Goal: Information Seeking & Learning: Learn about a topic

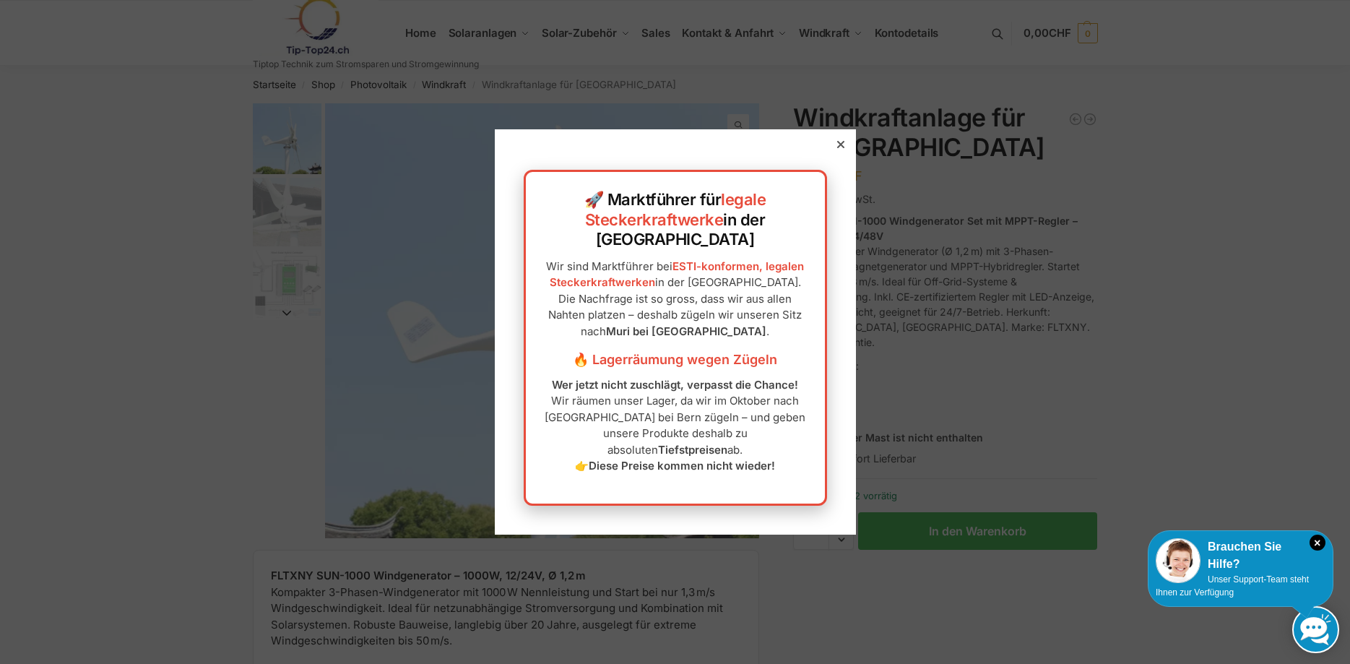
click at [845, 151] on div at bounding box center [841, 144] width 13 height 13
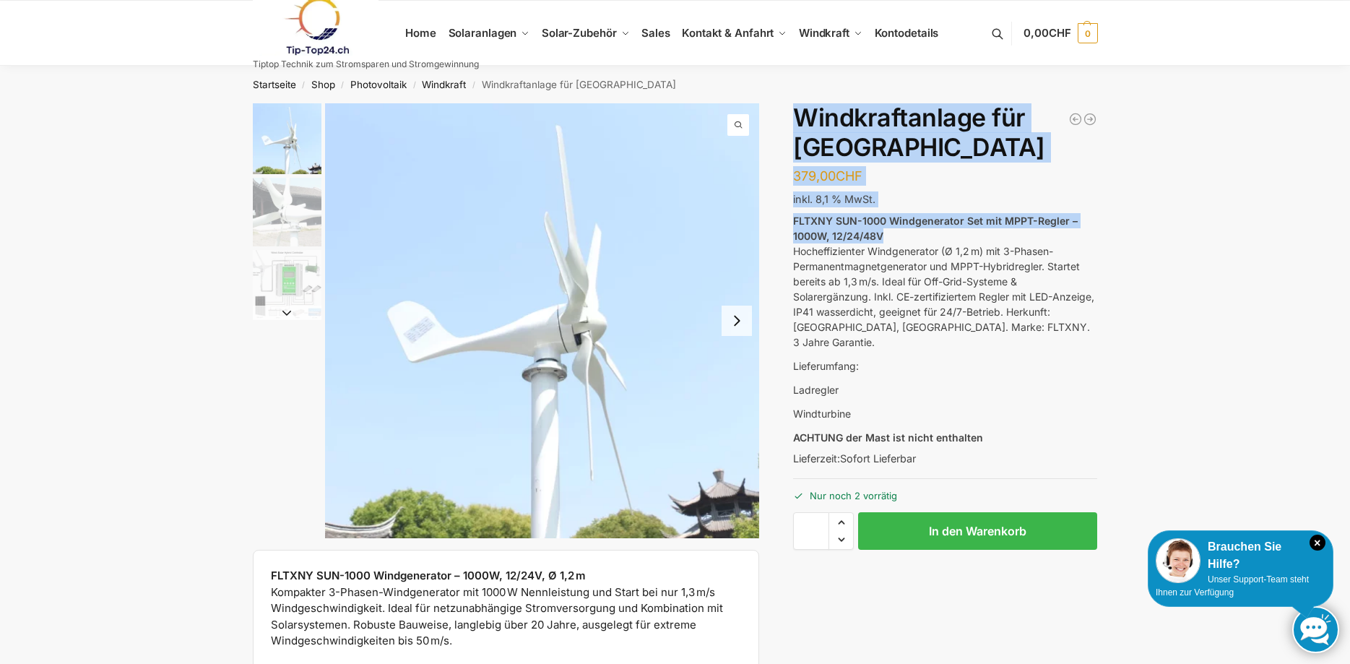
drag, startPoint x: 791, startPoint y: 220, endPoint x: 956, endPoint y: 238, distance: 165.7
click at [956, 238] on div "FLTXNY SUN-1000 Windgenerator – 1000W, 12/24V, Ø 1,2 m Kompakter 3-Phasen-Windg…" at bounding box center [676, 403] width 906 height 601
click at [956, 238] on p "FLTXNY SUN-1000 Windgenerator Set mit MPPT-Regler – 1000W, 12/24/48V Hocheffizi…" at bounding box center [945, 281] width 304 height 137
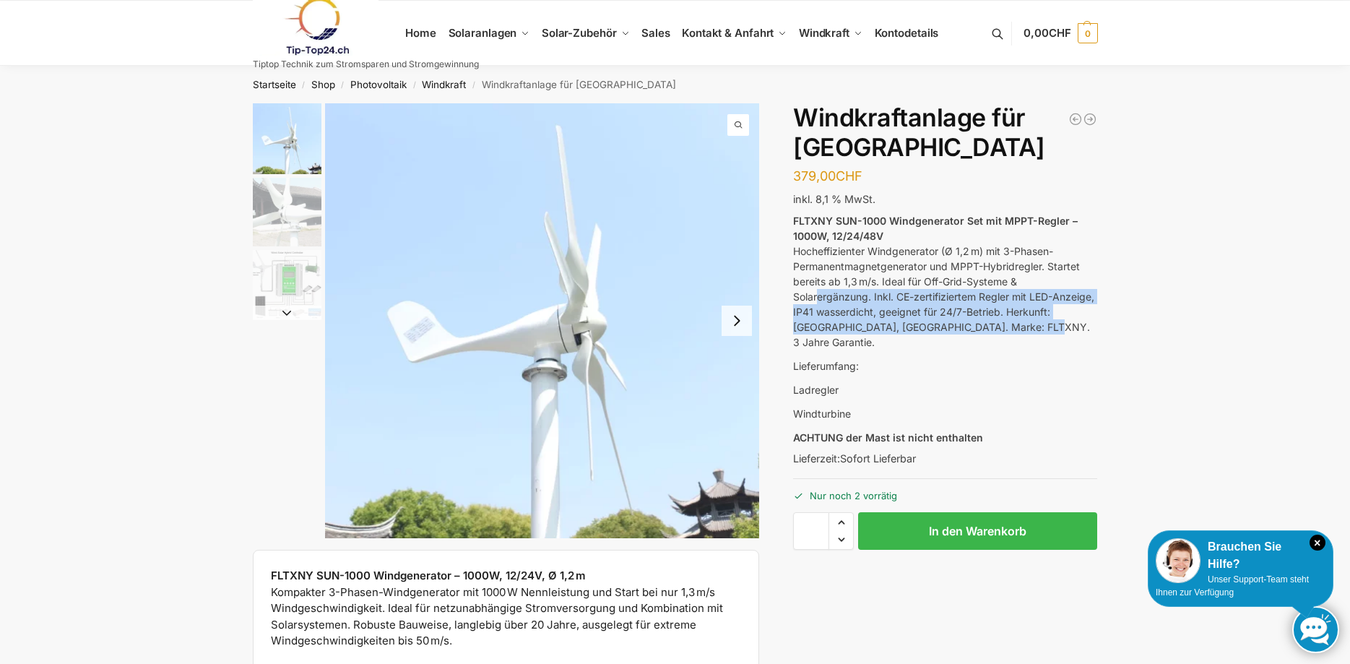
drag, startPoint x: 926, startPoint y: 301, endPoint x: 1077, endPoint y: 327, distance: 154.1
click at [1077, 327] on p "FLTXNY SUN-1000 Windgenerator Set mit MPPT-Regler – 1000W, 12/24/48V Hocheffizi…" at bounding box center [945, 281] width 304 height 137
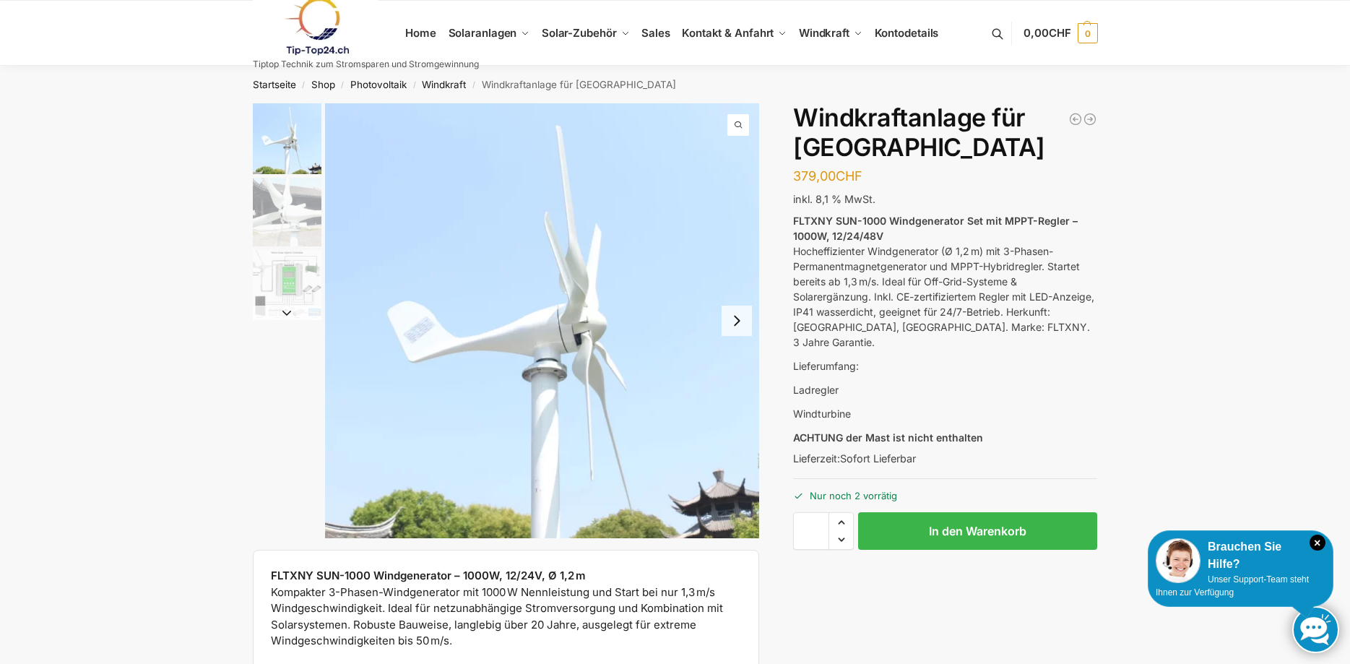
click at [1075, 327] on p "FLTXNY SUN-1000 Windgenerator Set mit MPPT-Regler – 1000W, 12/24/48V Hocheffizi…" at bounding box center [945, 281] width 304 height 137
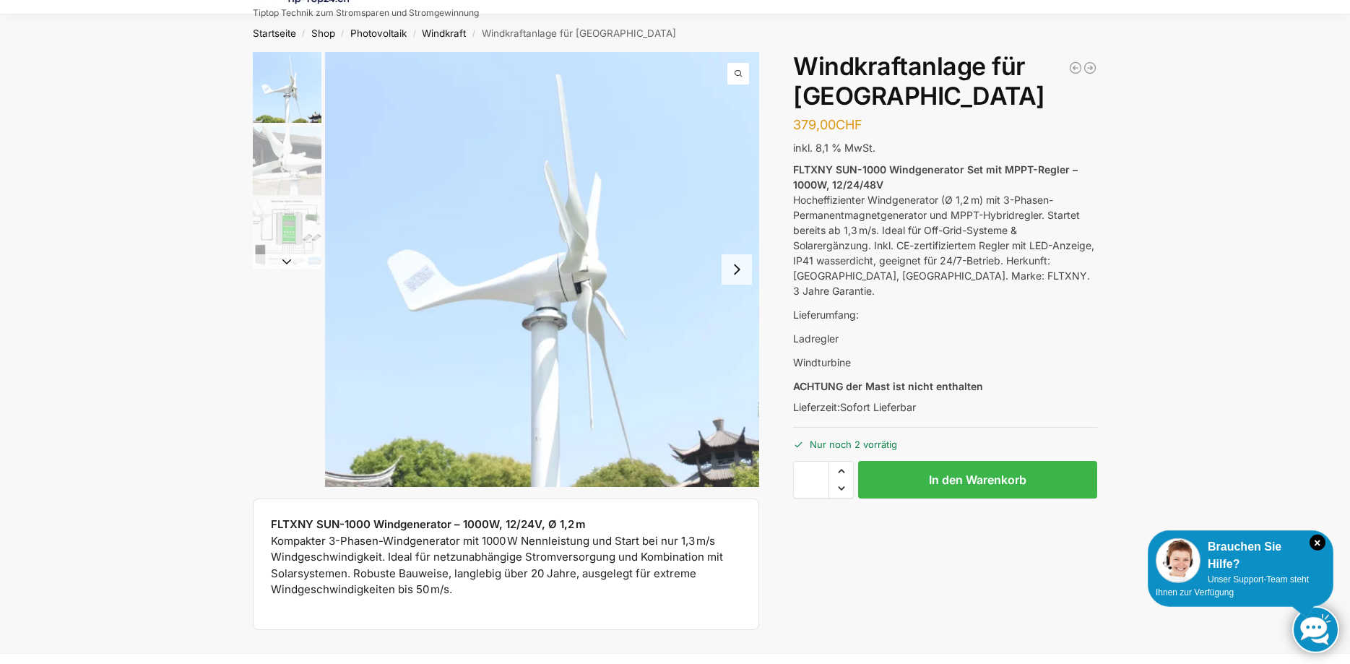
scroll to position [74, 0]
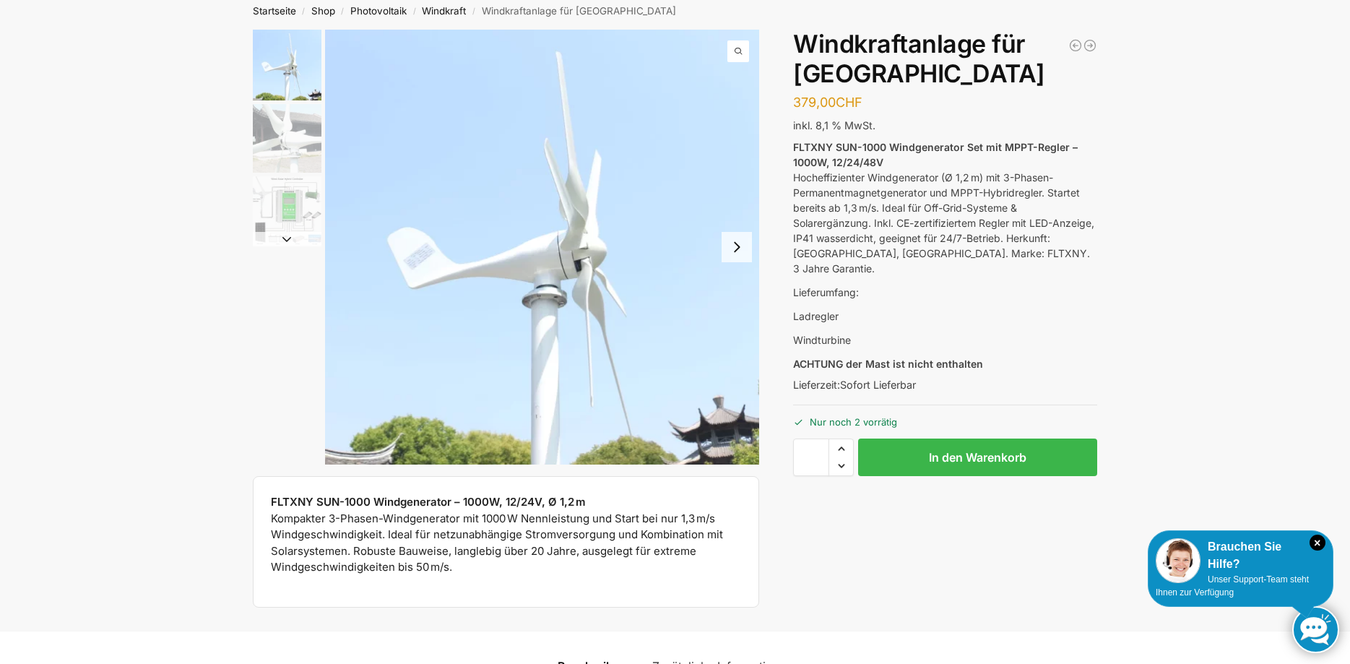
click at [814, 162] on strong "FLTXNY SUN-1000 Windgenerator Set mit MPPT-Regler – 1000W, 12/24/48V" at bounding box center [935, 154] width 285 height 27
click at [881, 206] on p "FLTXNY SUN-1000 Windgenerator Set mit MPPT-Regler – 1000W, 12/24/48V Hocheffizi…" at bounding box center [945, 207] width 304 height 137
click at [738, 256] on button "Next slide" at bounding box center [737, 247] width 30 height 30
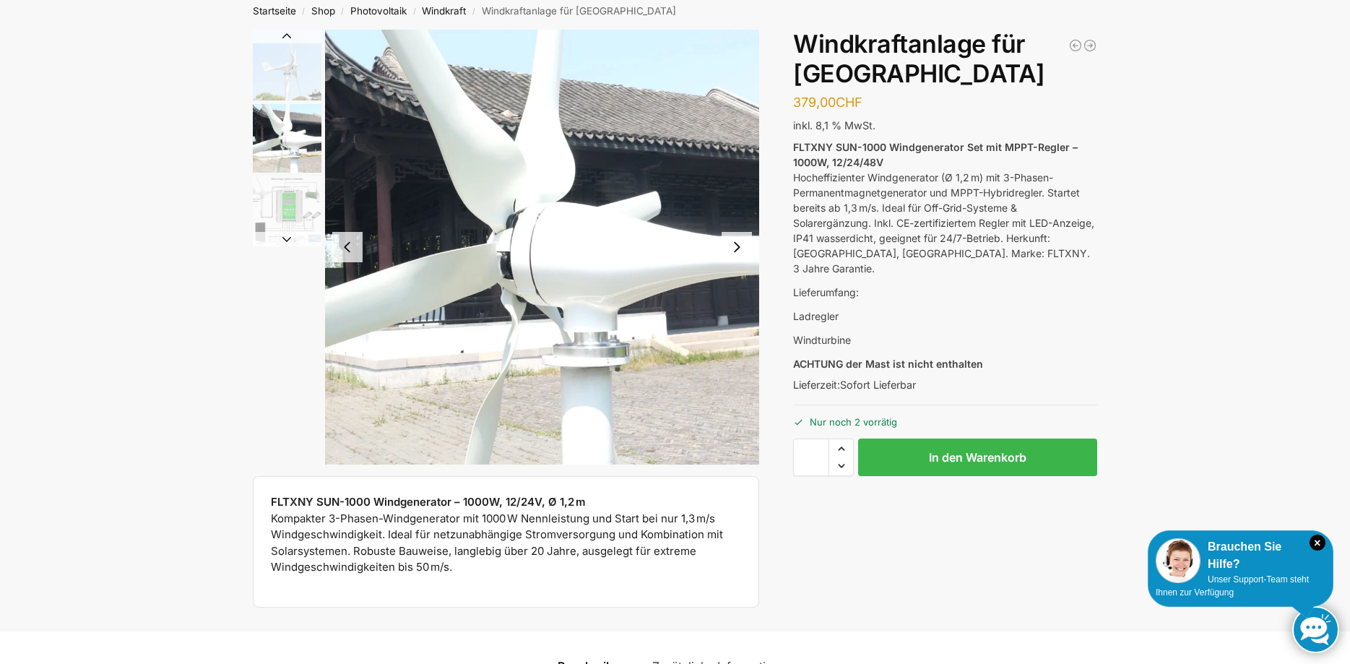
click at [738, 256] on button "Next slide" at bounding box center [737, 247] width 30 height 30
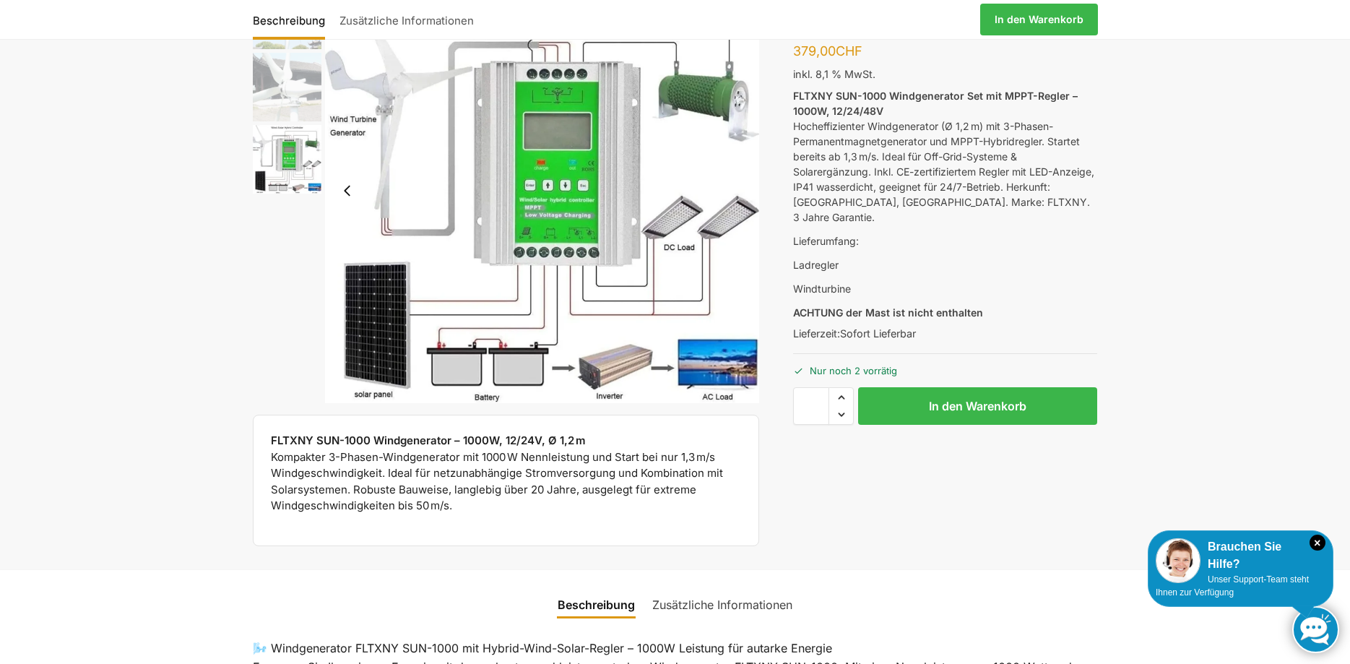
scroll to position [147, 0]
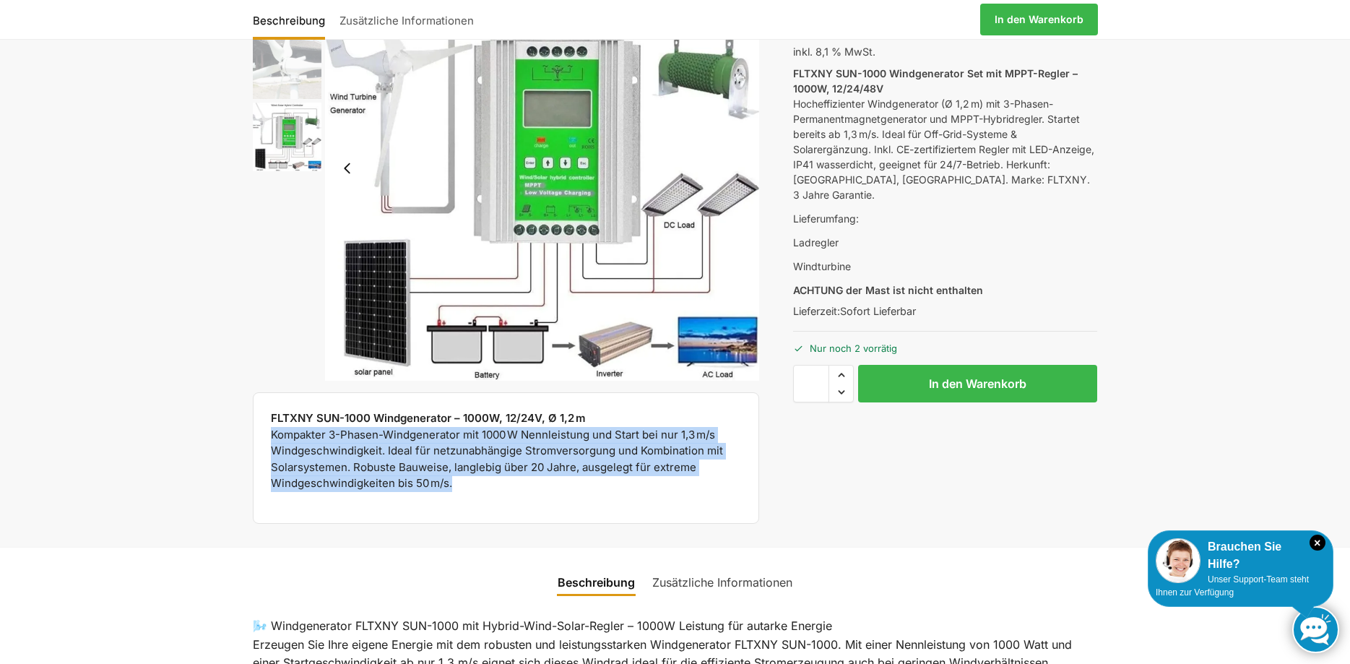
drag, startPoint x: 281, startPoint y: 434, endPoint x: 688, endPoint y: 479, distance: 409.3
click at [688, 479] on div "FLTXNY SUN-1000 Windgenerator – 1000W, 12/24V, Ø 1,2 m Kompakter 3-Phasen-Windg…" at bounding box center [506, 458] width 507 height 132
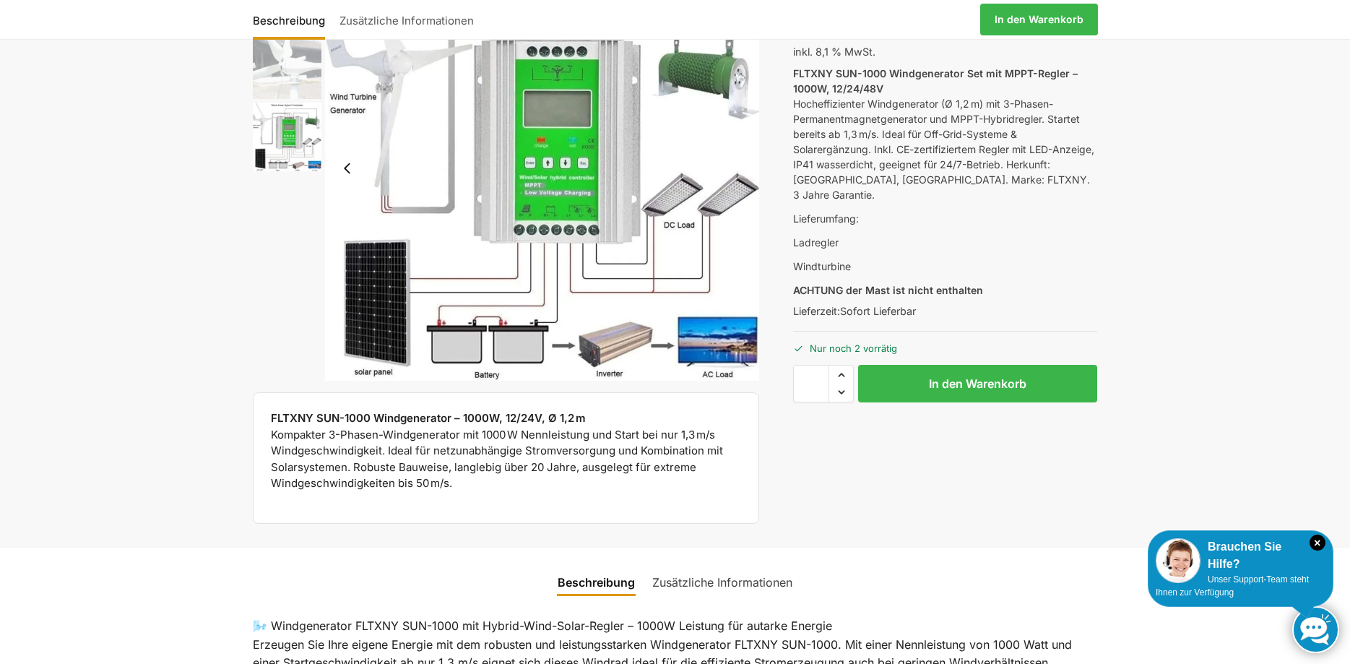
click at [688, 479] on p "FLTXNY SUN-1000 Windgenerator – 1000W, 12/24V, Ø 1,2 m Kompakter 3-Phasen-Windg…" at bounding box center [506, 451] width 471 height 82
click at [643, 486] on p "FLTXNY SUN-1000 Windgenerator – 1000W, 12/24V, Ø 1,2 m Kompakter 3-Phasen-Windg…" at bounding box center [506, 451] width 471 height 82
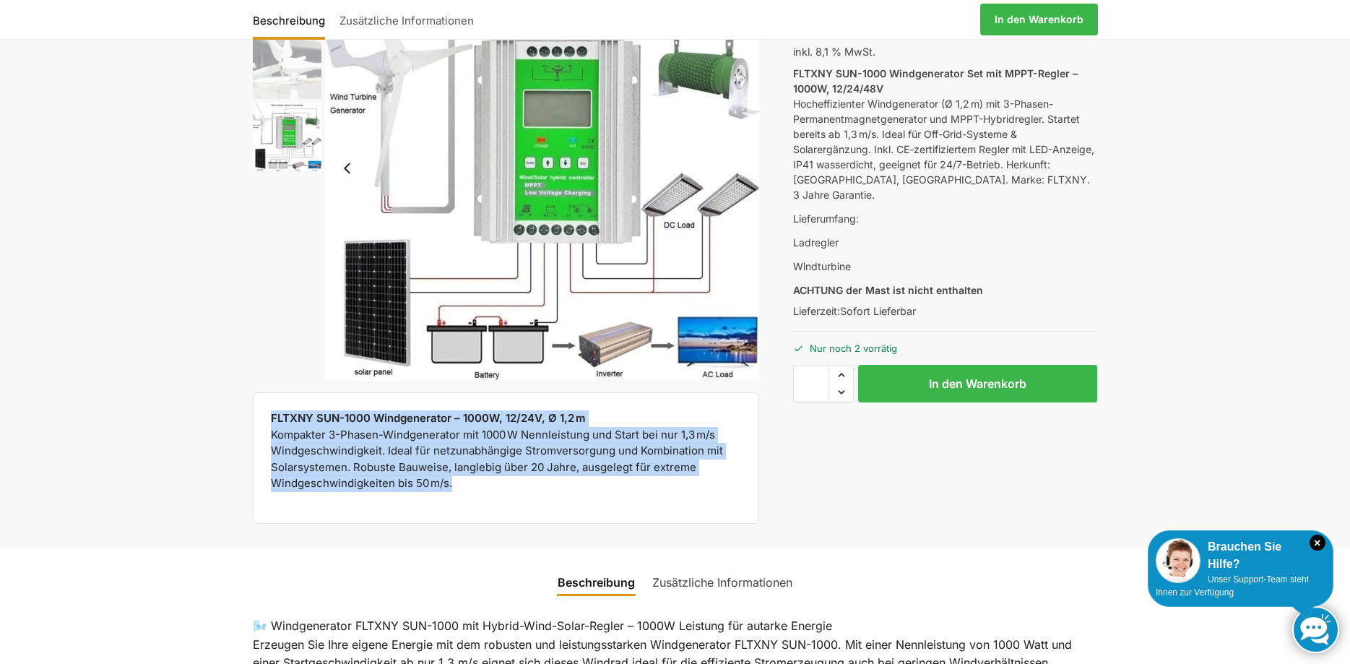
drag, startPoint x: 490, startPoint y: 480, endPoint x: 267, endPoint y: 422, distance: 229.9
click at [267, 422] on div "FLTXNY SUN-1000 Windgenerator – 1000W, 12/24V, Ø 1,2 m Kompakter 3-Phasen-Windg…" at bounding box center [506, 458] width 507 height 132
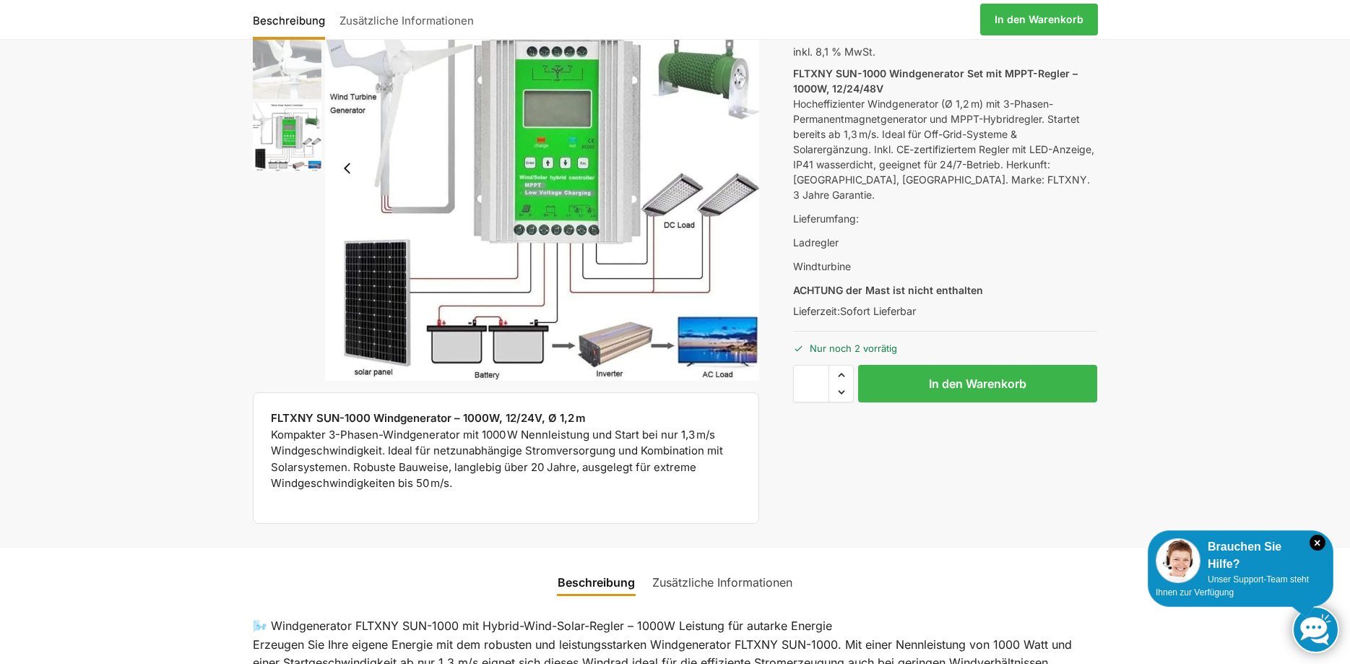
click at [267, 422] on div "FLTXNY SUN-1000 Windgenerator – 1000W, 12/24V, Ø 1,2 m Kompakter 3-Phasen-Windg…" at bounding box center [506, 458] width 507 height 132
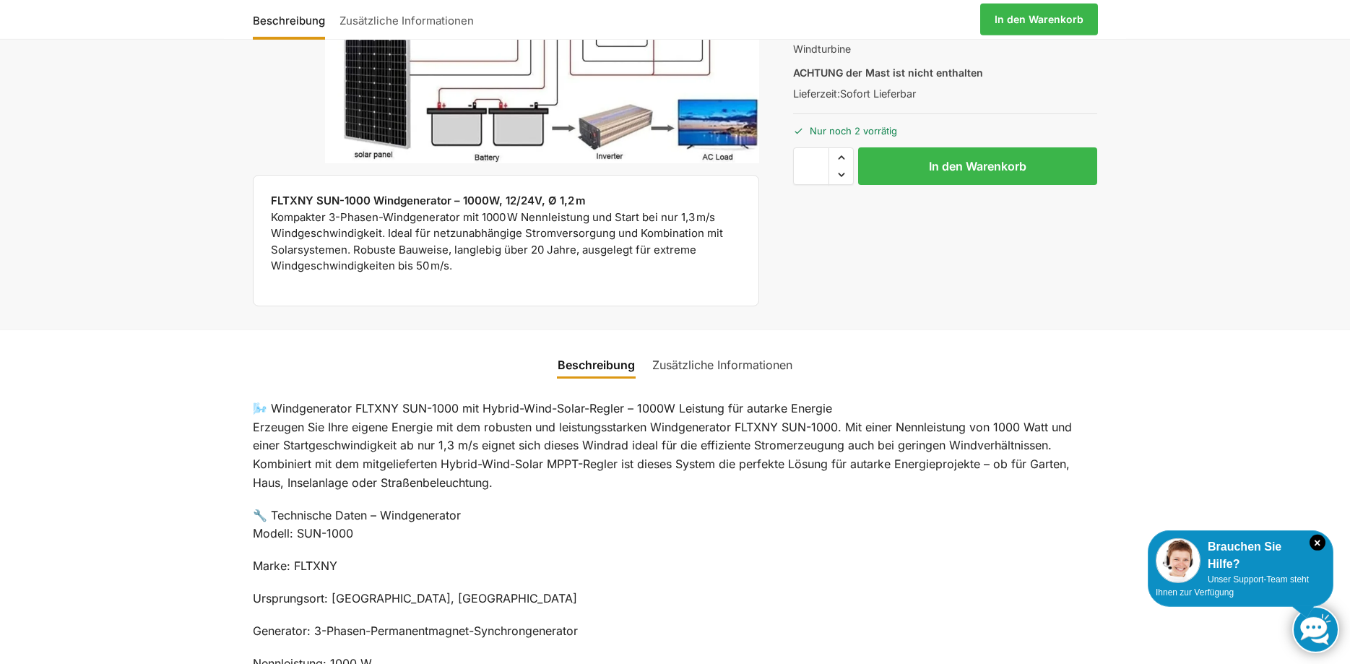
scroll to position [369, 0]
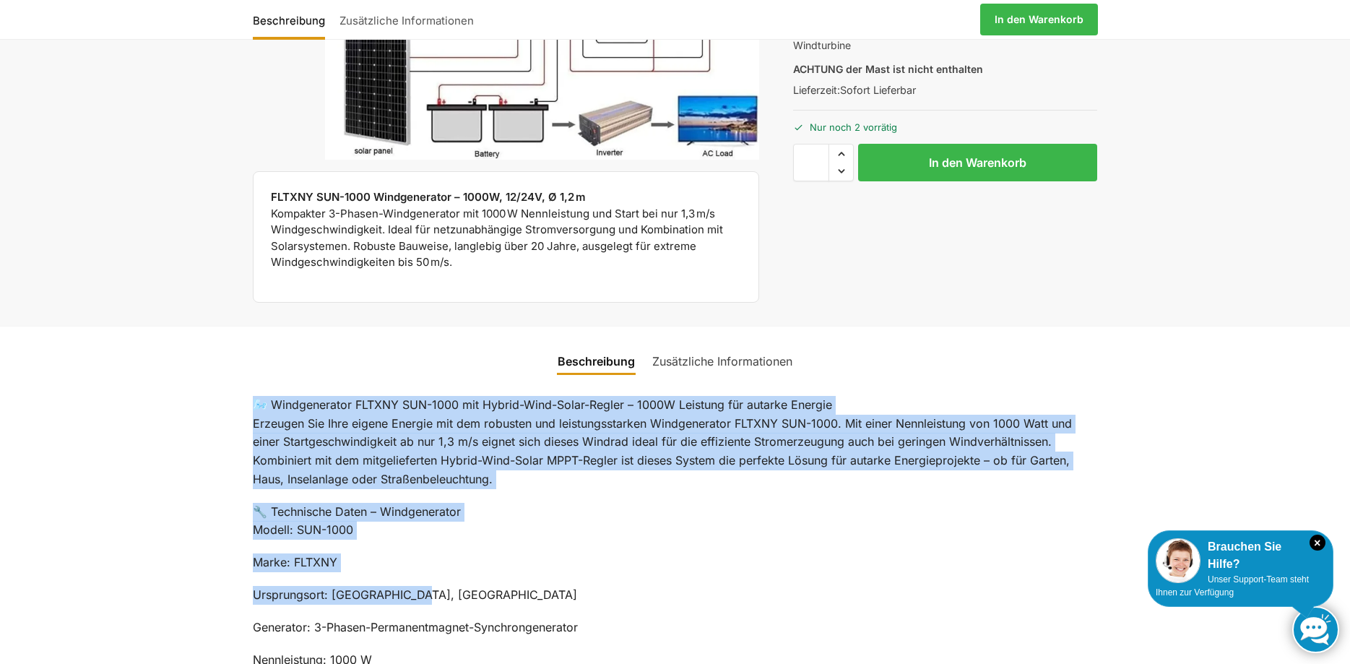
drag, startPoint x: 222, startPoint y: 408, endPoint x: 530, endPoint y: 594, distance: 360.1
click at [530, 594] on p "Ursprungsort: [GEOGRAPHIC_DATA], [GEOGRAPHIC_DATA]" at bounding box center [675, 595] width 845 height 19
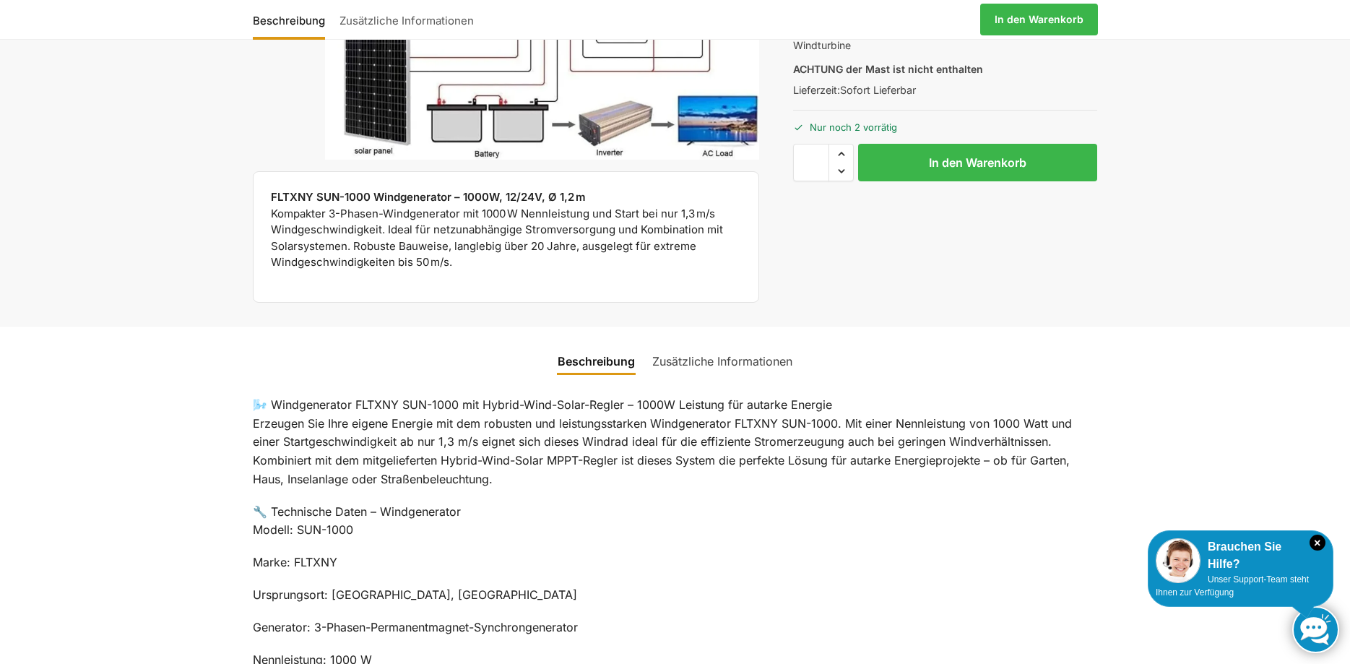
scroll to position [0, 0]
